Goal: Task Accomplishment & Management: Complete application form

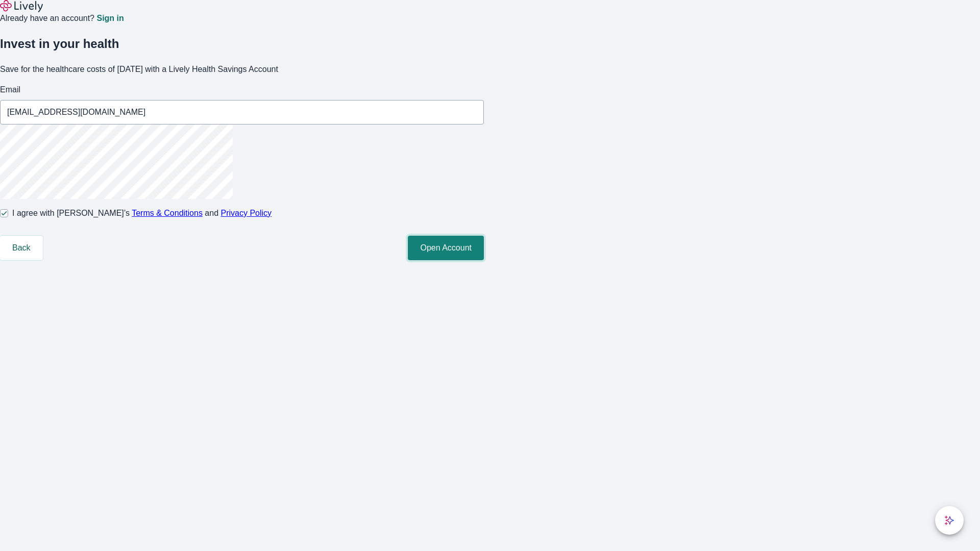
click at [484, 260] on button "Open Account" at bounding box center [446, 248] width 76 height 24
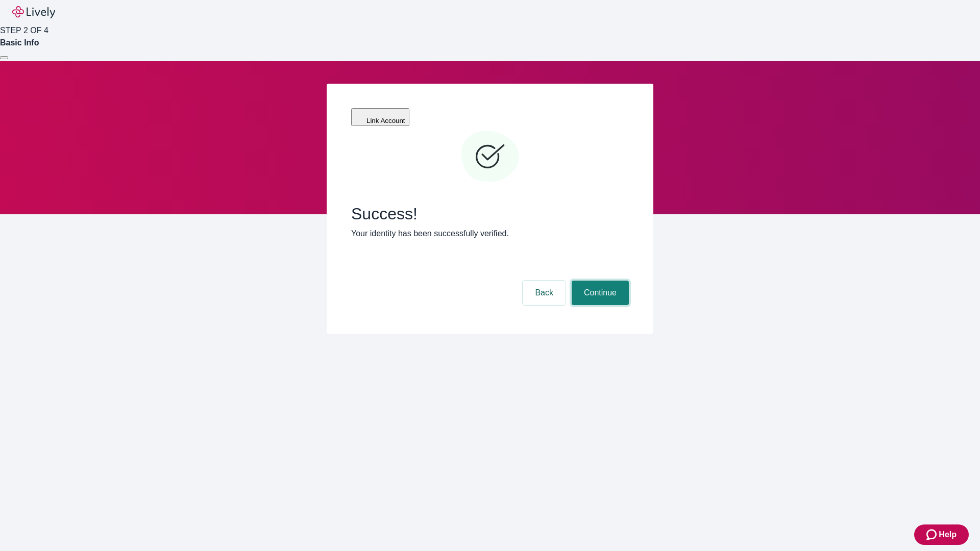
click at [598, 281] on button "Continue" at bounding box center [599, 293] width 57 height 24
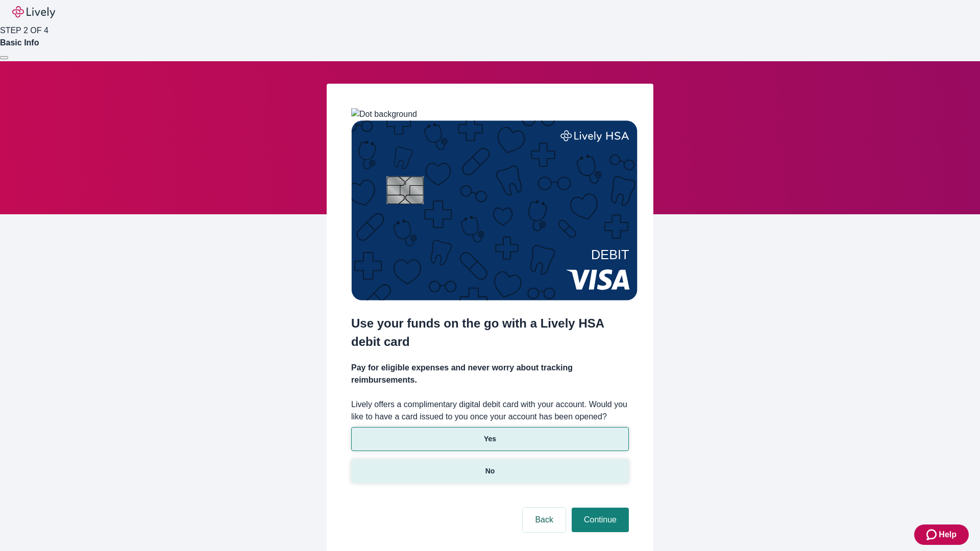
click at [489, 466] on p "No" at bounding box center [490, 471] width 10 height 11
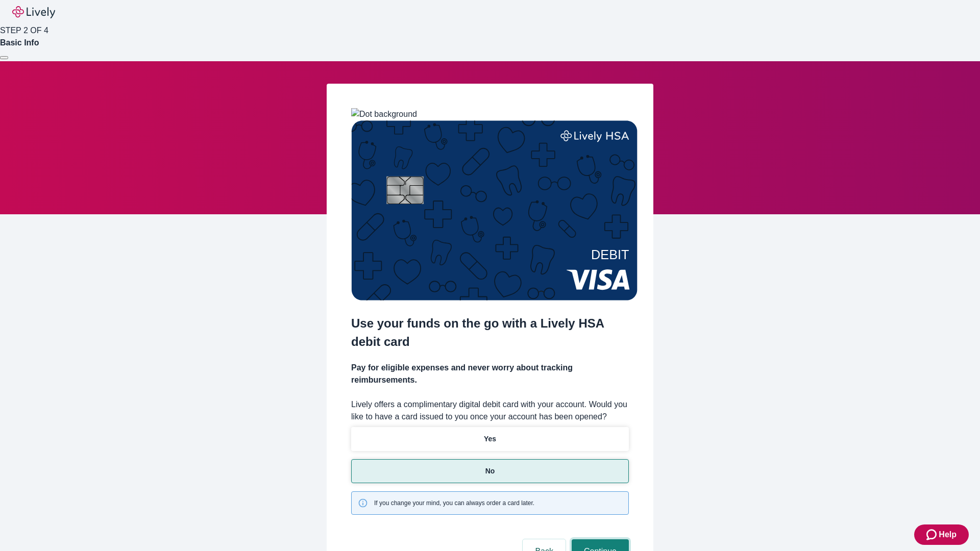
click at [598, 539] on button "Continue" at bounding box center [599, 551] width 57 height 24
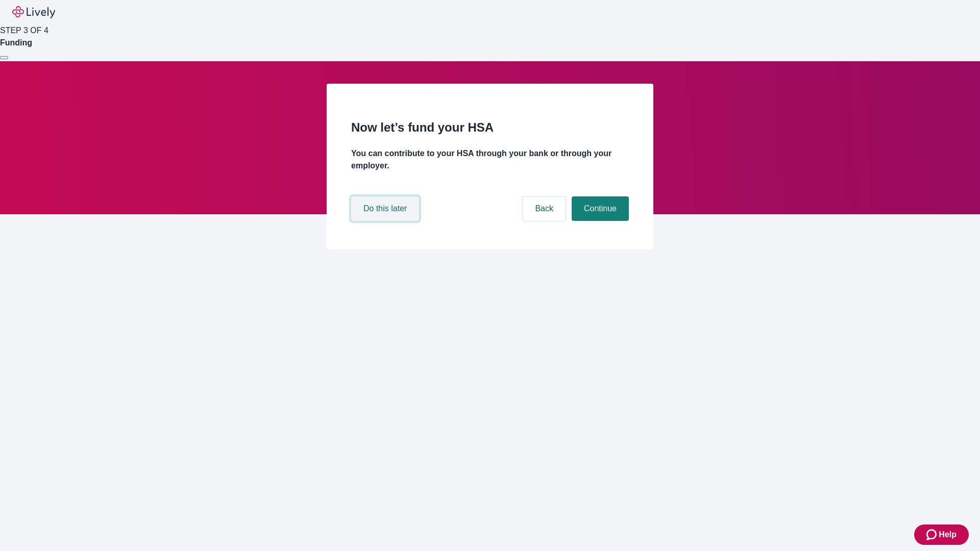
click at [386, 221] on button "Do this later" at bounding box center [385, 208] width 68 height 24
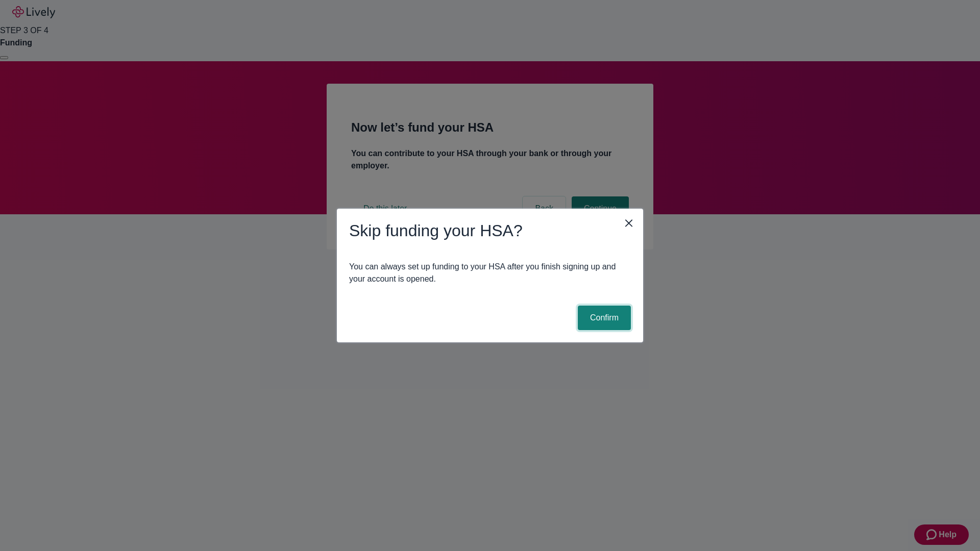
click at [603, 318] on button "Confirm" at bounding box center [604, 318] width 53 height 24
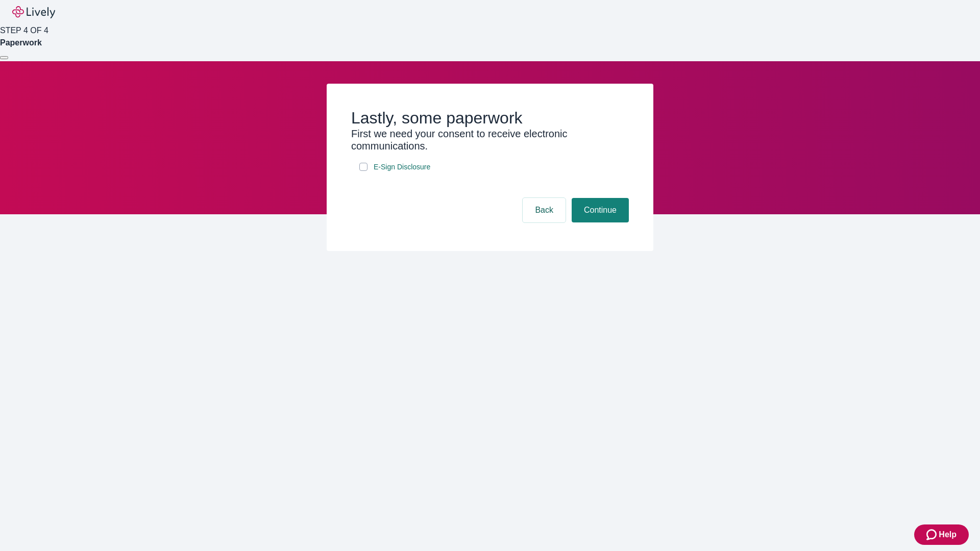
click at [363, 171] on input "E-Sign Disclosure" at bounding box center [363, 167] width 8 height 8
checkbox input "true"
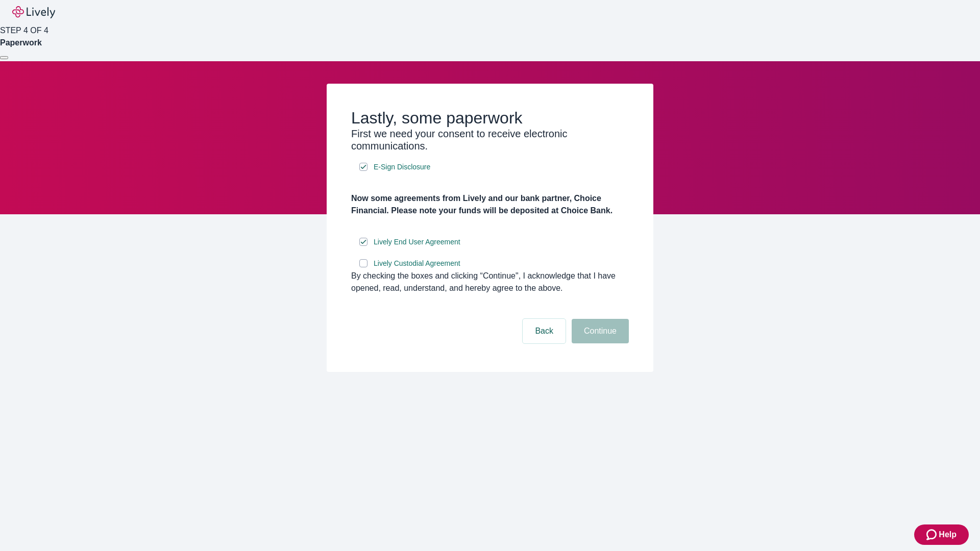
click at [363, 267] on input "Lively Custodial Agreement" at bounding box center [363, 263] width 8 height 8
checkbox input "true"
click at [598, 343] on button "Continue" at bounding box center [599, 331] width 57 height 24
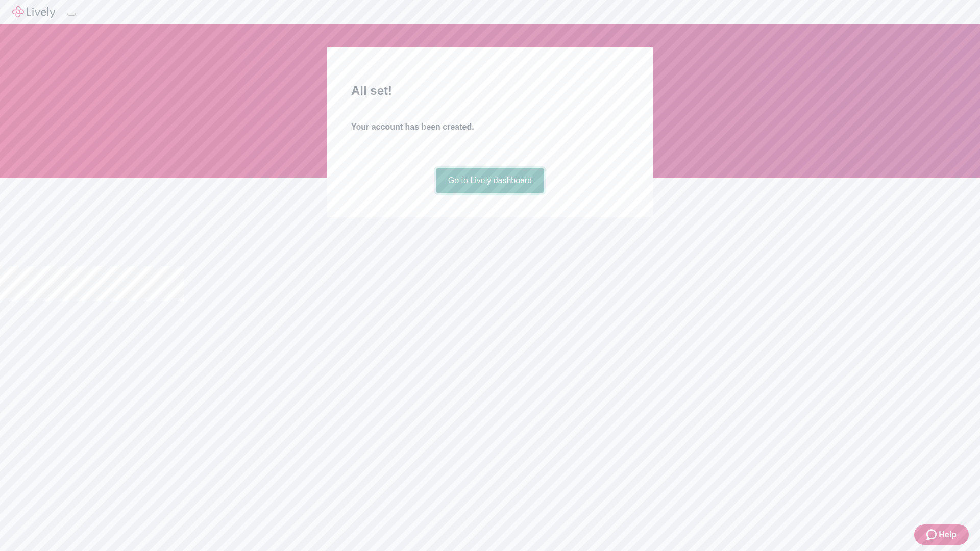
click at [489, 193] on link "Go to Lively dashboard" at bounding box center [490, 180] width 109 height 24
